Goal: Contribute content

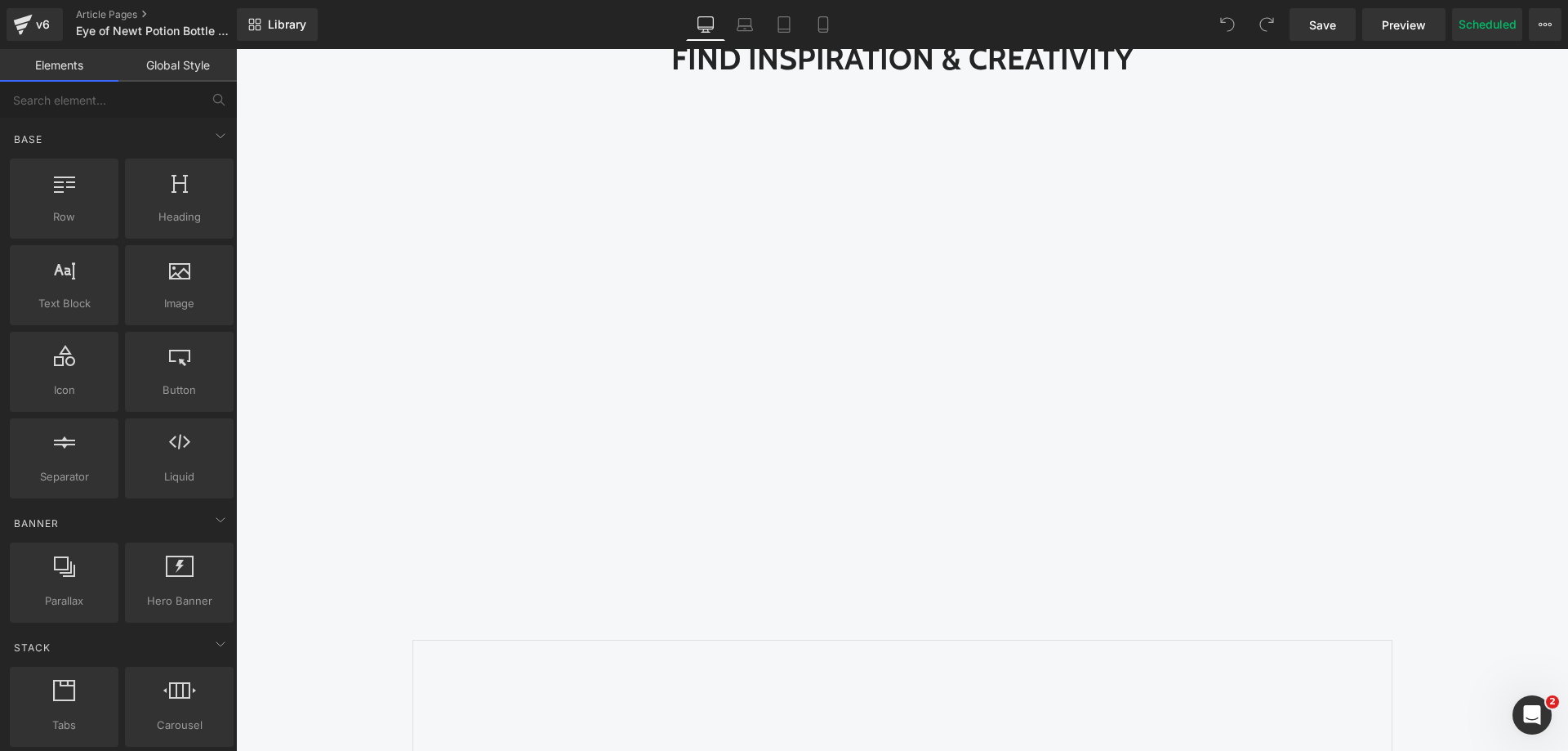
scroll to position [1961, 0]
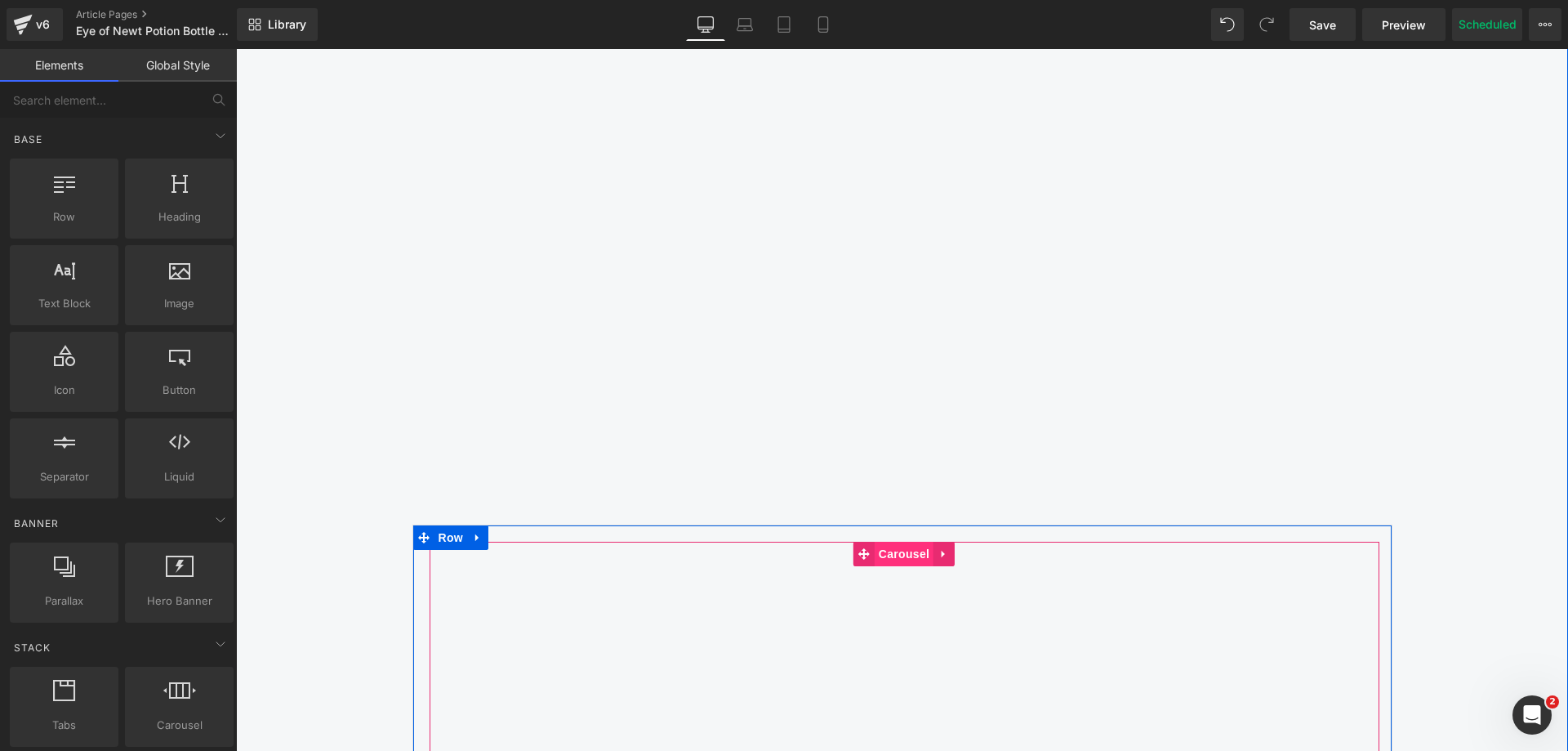
click at [905, 549] on span "Carousel" at bounding box center [905, 554] width 59 height 25
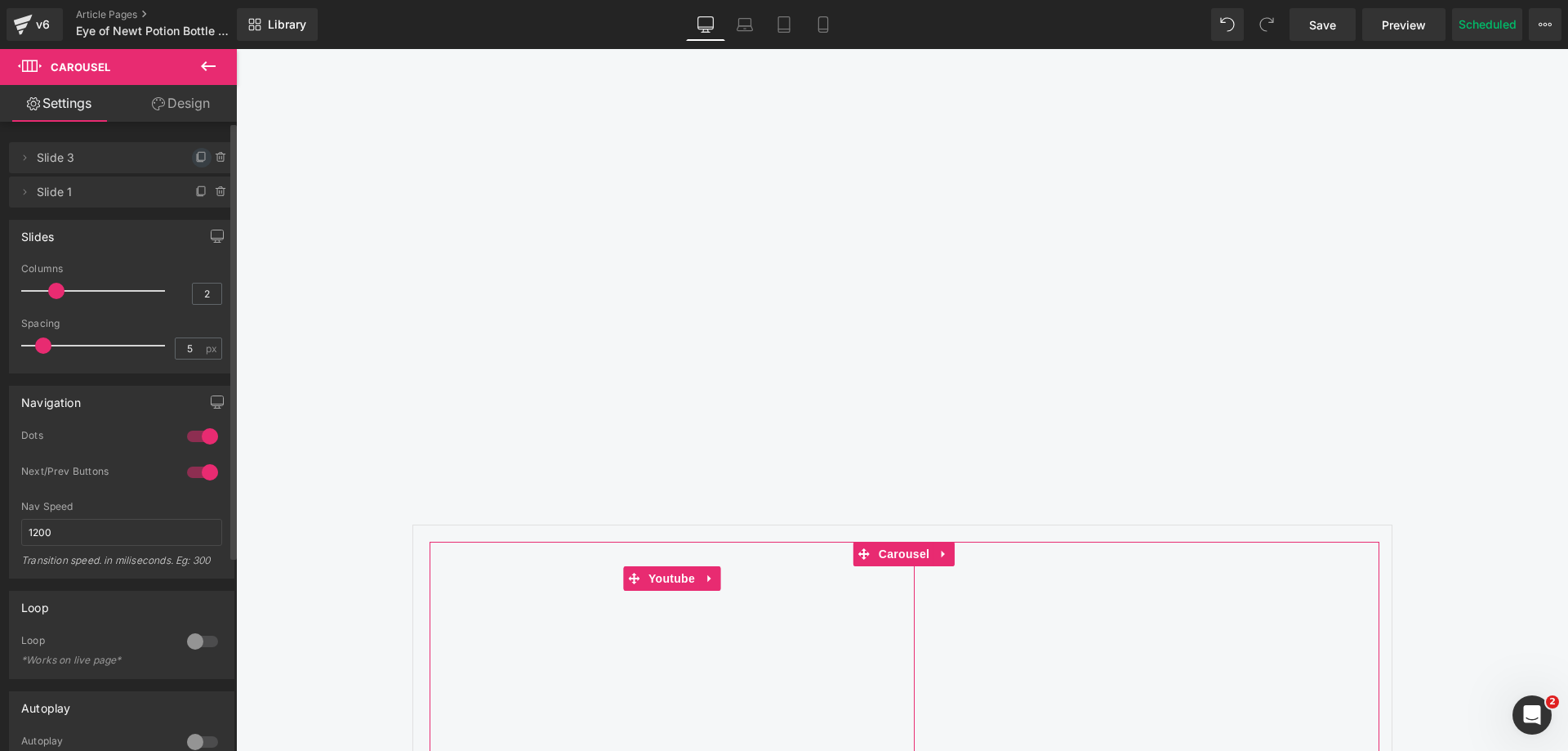
click at [195, 157] on icon at bounding box center [201, 157] width 13 height 13
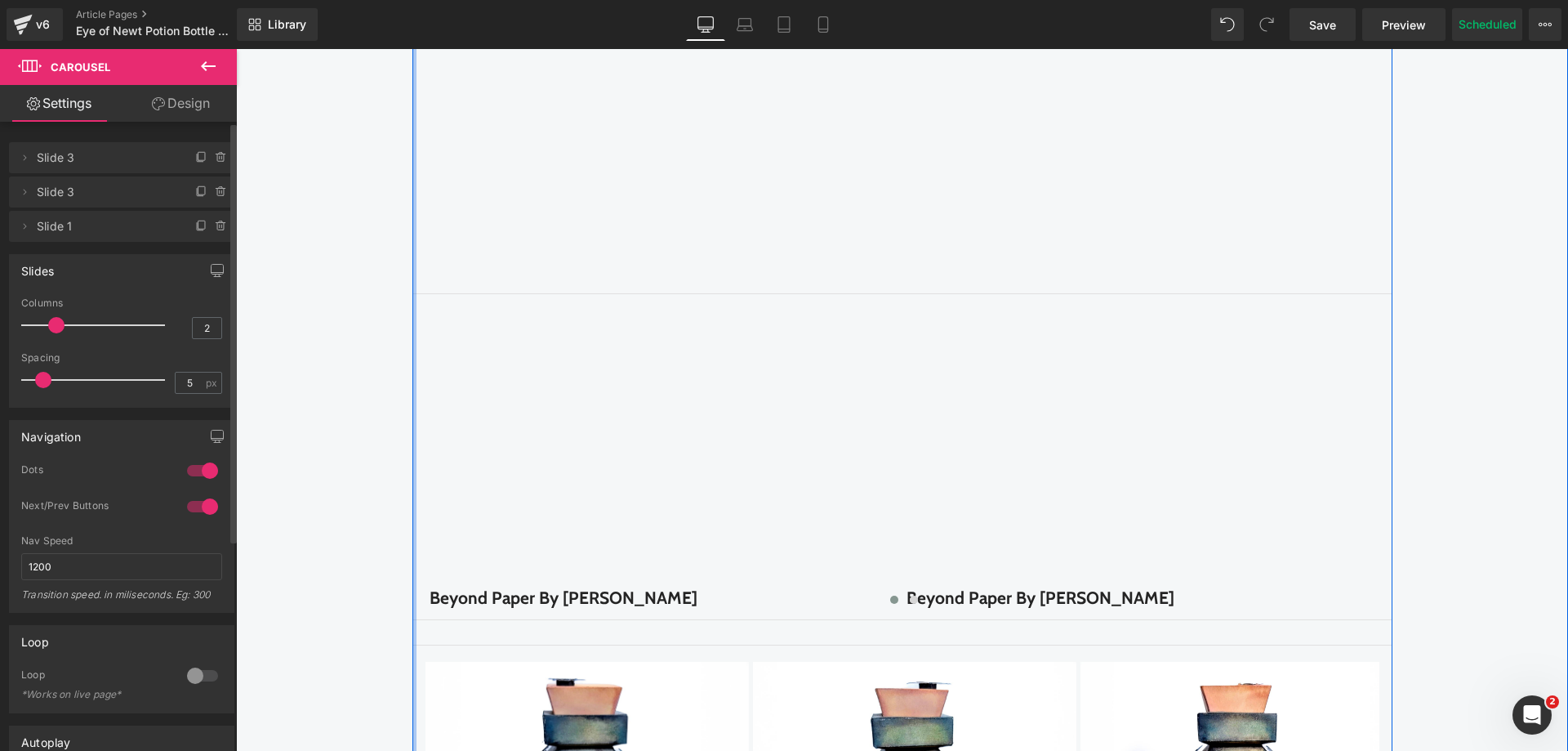
scroll to position [2206, 0]
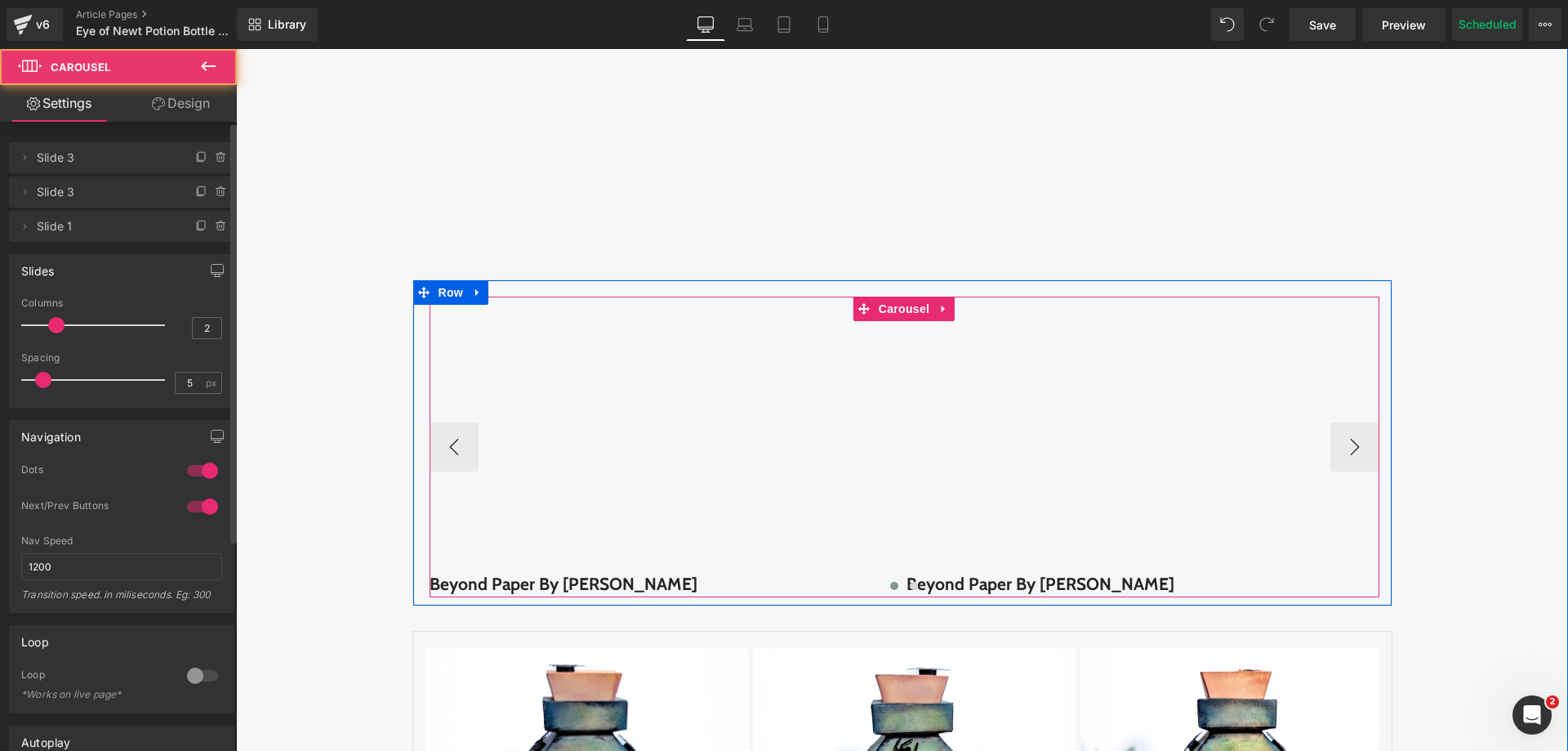
click at [618, 585] on div at bounding box center [905, 588] width 950 height 21
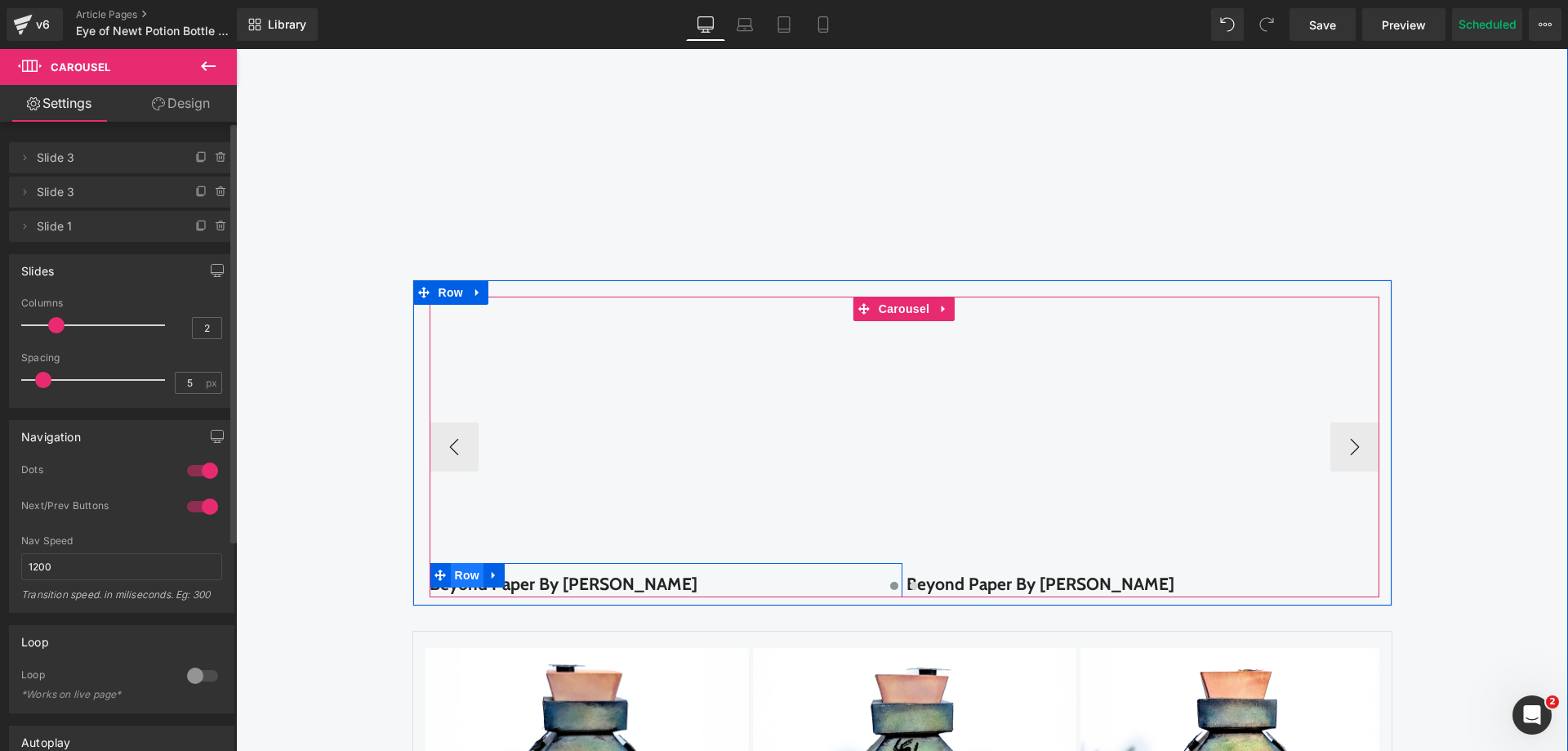
click at [460, 574] on span "Row" at bounding box center [467, 576] width 33 height 25
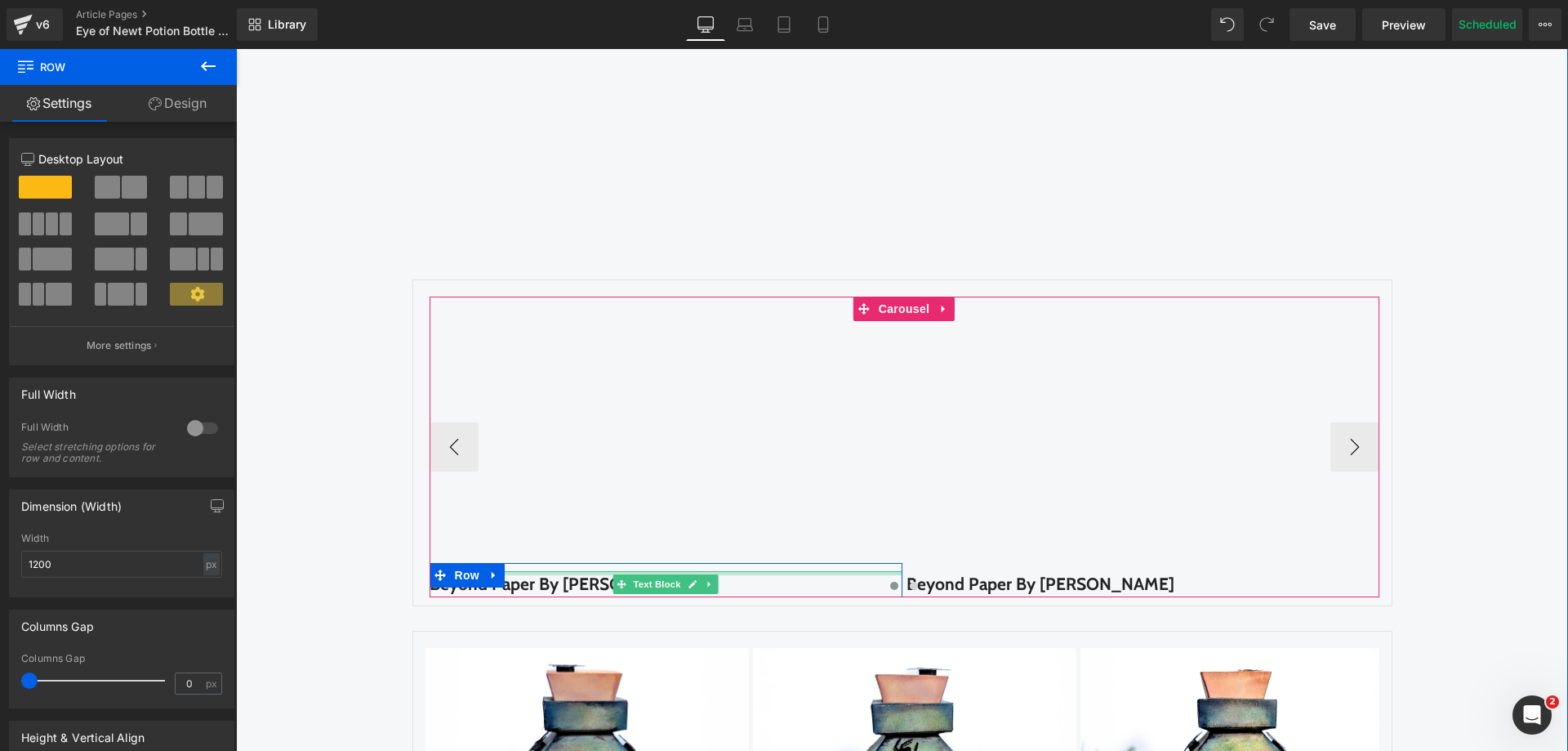
click at [531, 575] on div at bounding box center [666, 573] width 473 height 4
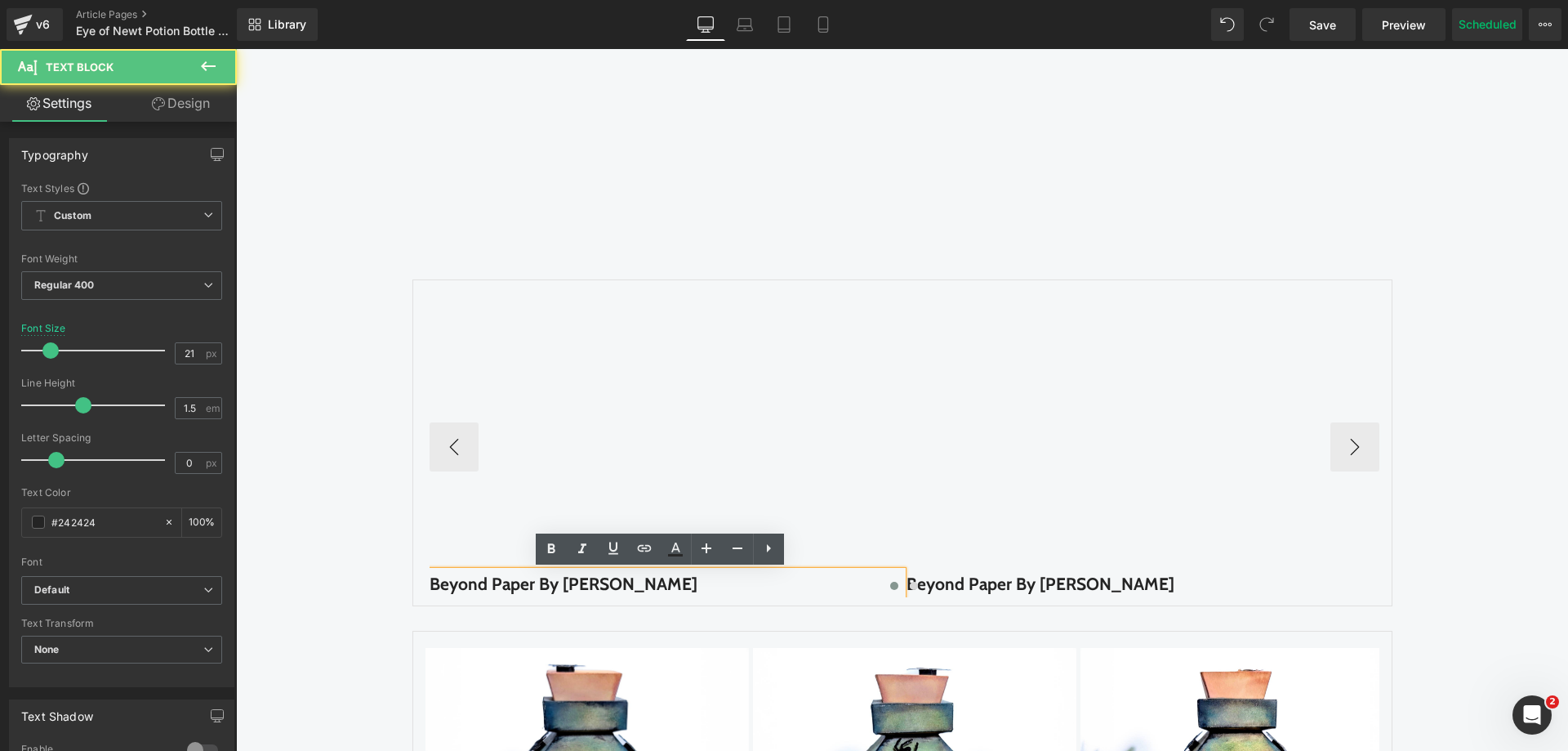
click at [531, 575] on b "Beyond Paper By [PERSON_NAME]" at bounding box center [563, 584] width 268 height 20
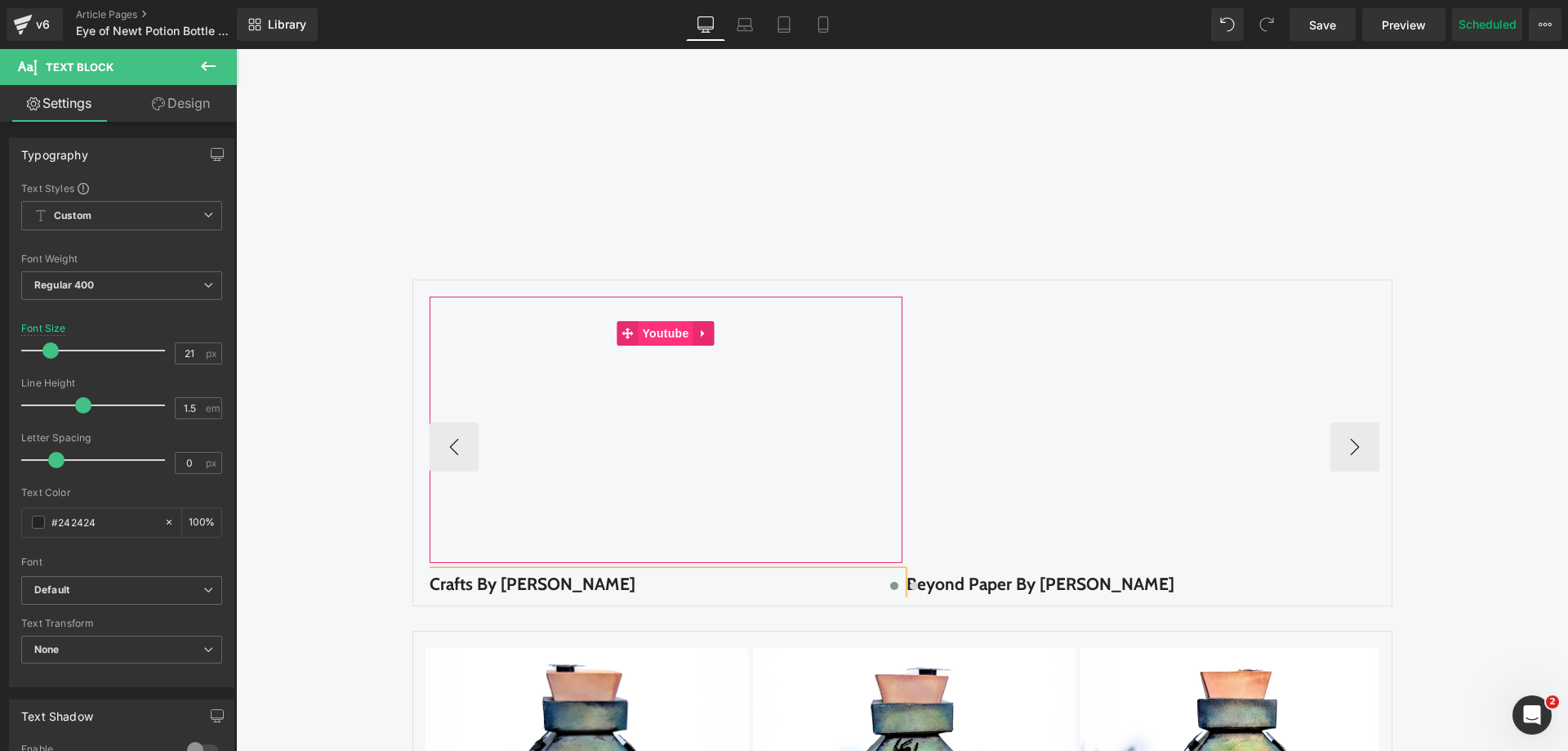
click at [663, 335] on span "Youtube" at bounding box center [665, 334] width 55 height 25
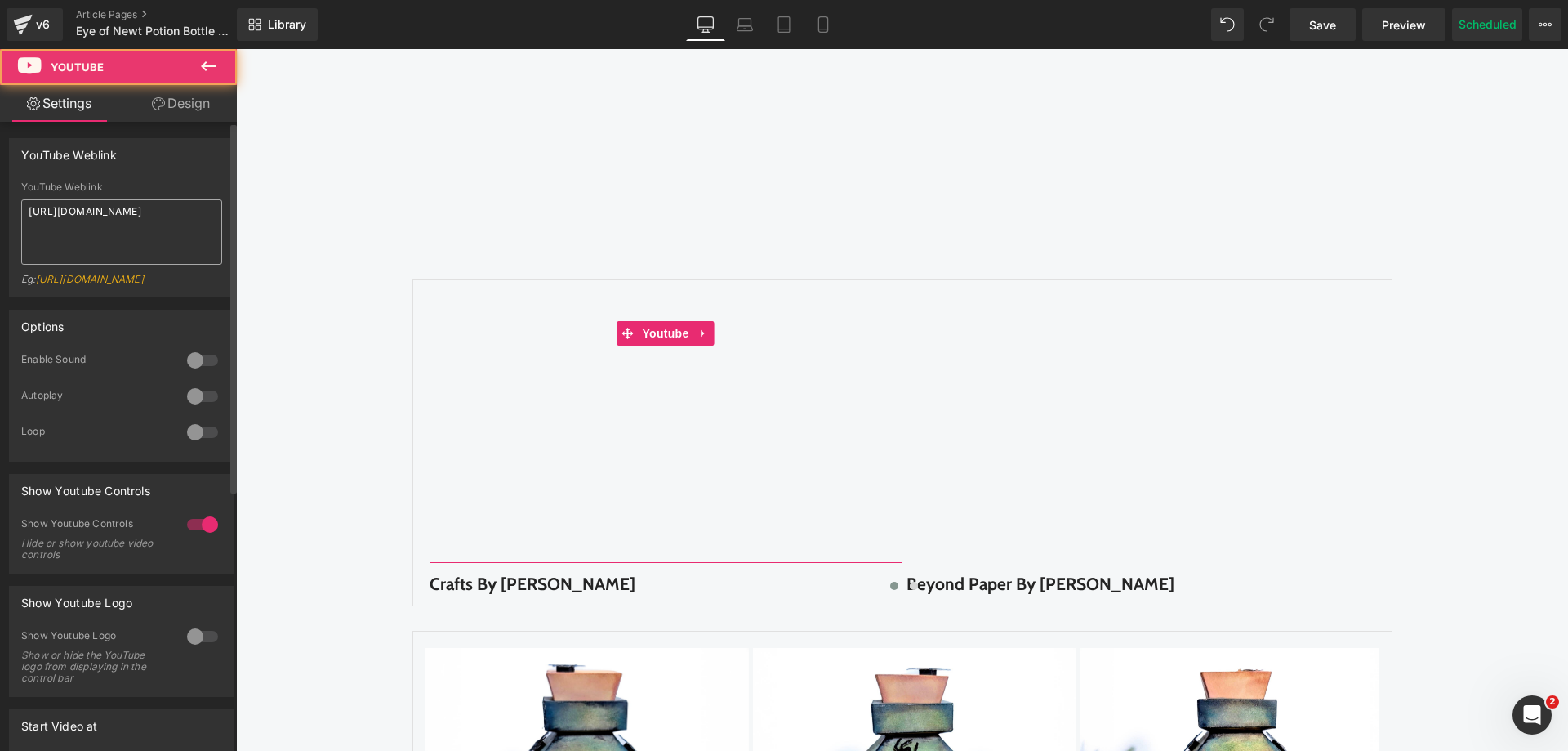
click at [98, 240] on textarea "[URL][DOMAIN_NAME]" at bounding box center [122, 231] width 201 height 65
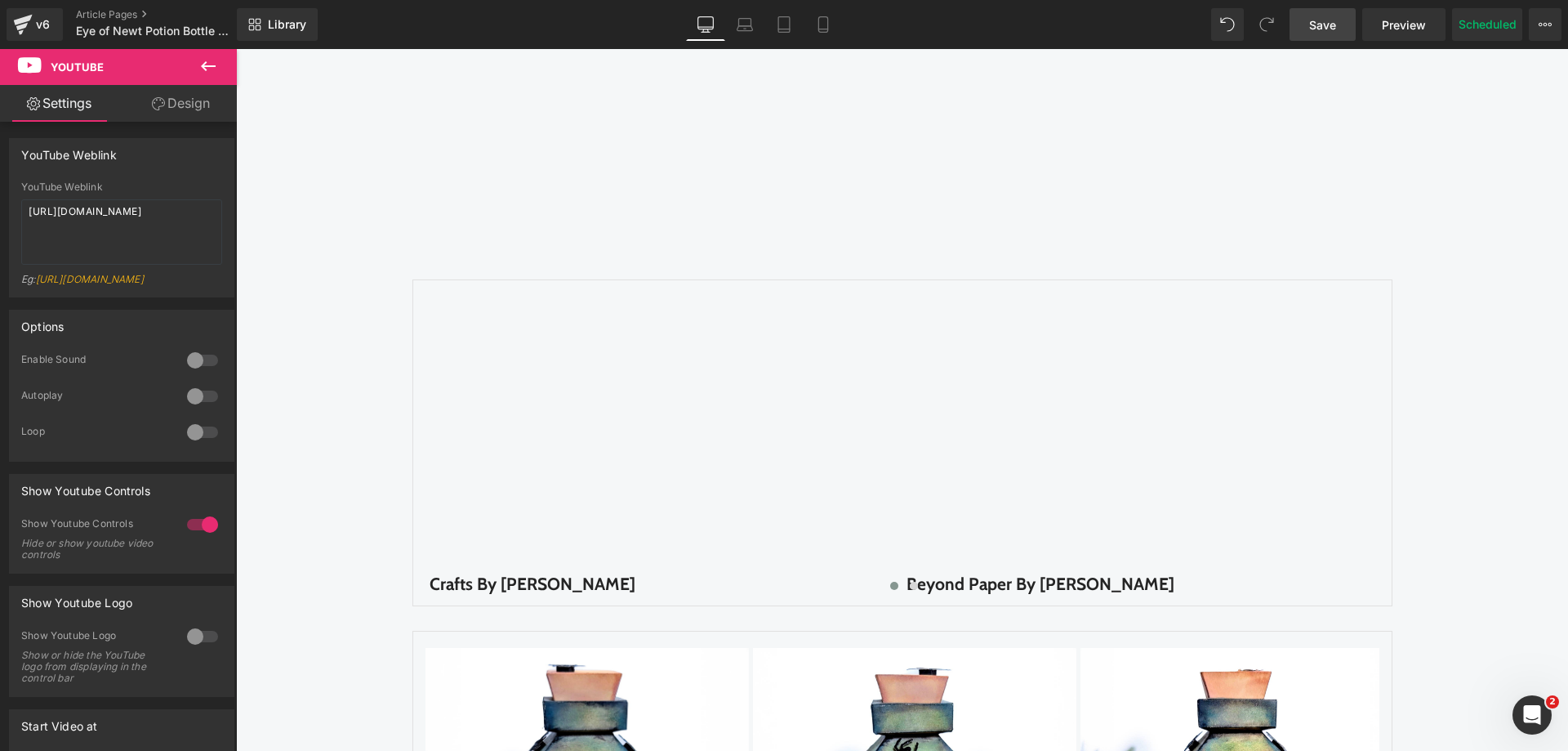
type textarea "[URL][DOMAIN_NAME]"
click at [1315, 20] on span "Save" at bounding box center [1323, 24] width 27 height 17
